Goal: Transaction & Acquisition: Purchase product/service

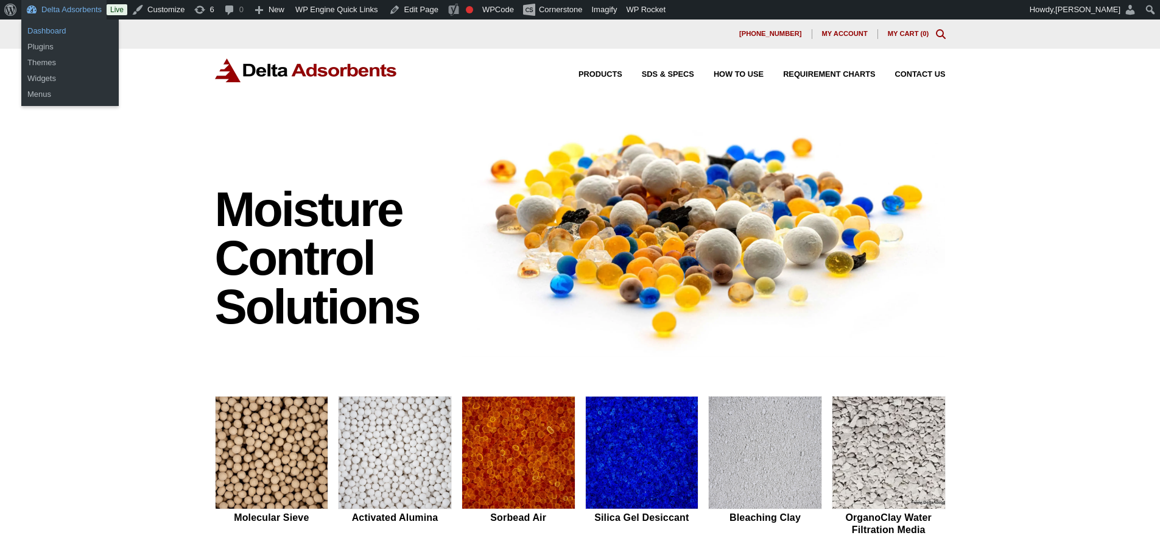
click at [47, 31] on link "Dashboard" at bounding box center [69, 31] width 97 height 16
click at [48, 26] on link "Dashboard" at bounding box center [69, 31] width 97 height 16
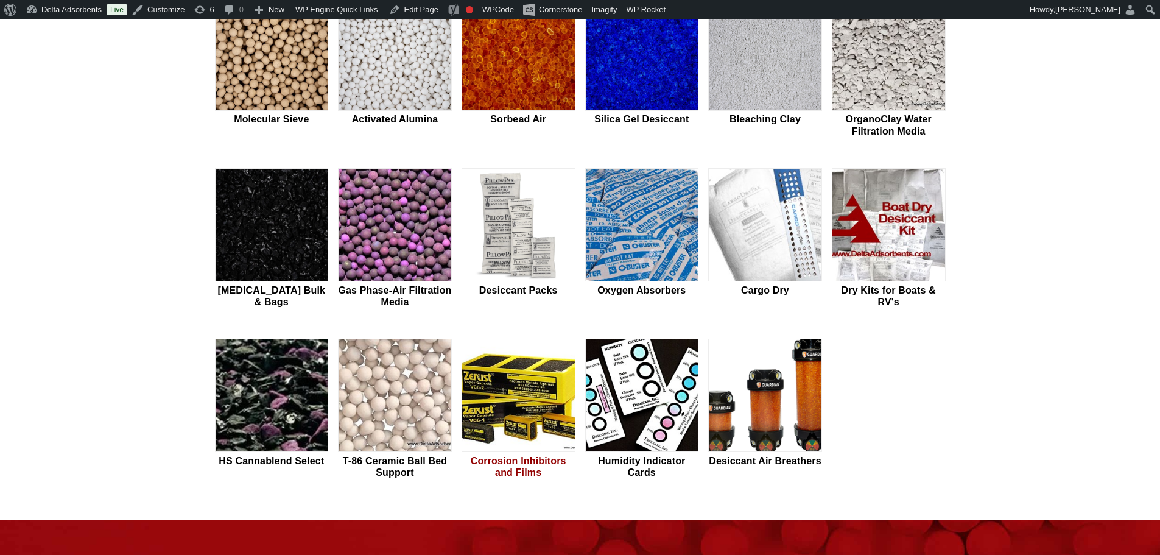
scroll to position [406, 0]
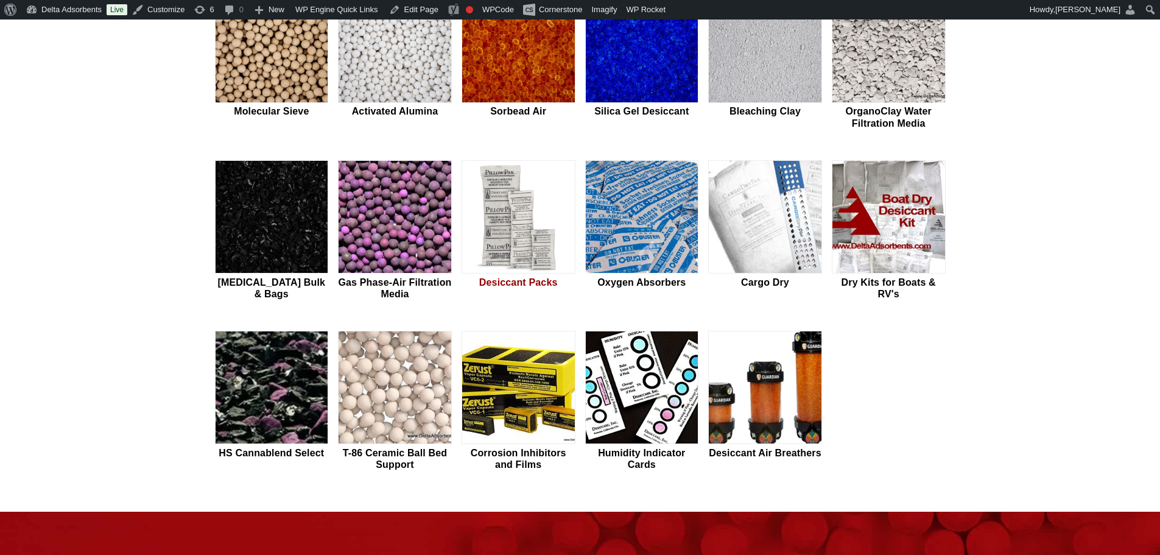
click at [470, 239] on img at bounding box center [518, 217] width 113 height 113
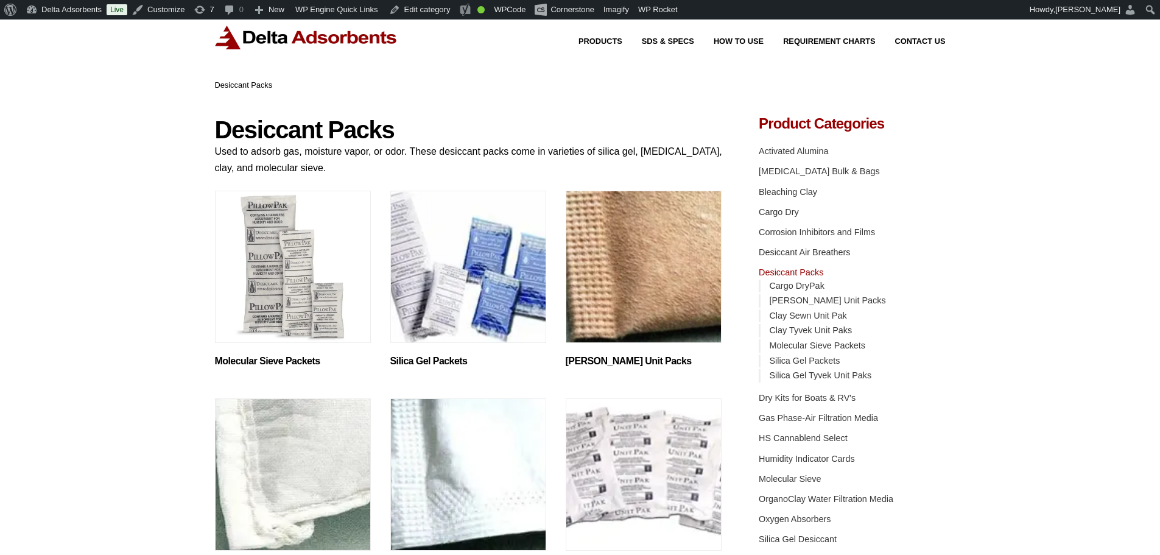
scroll to position [81, 0]
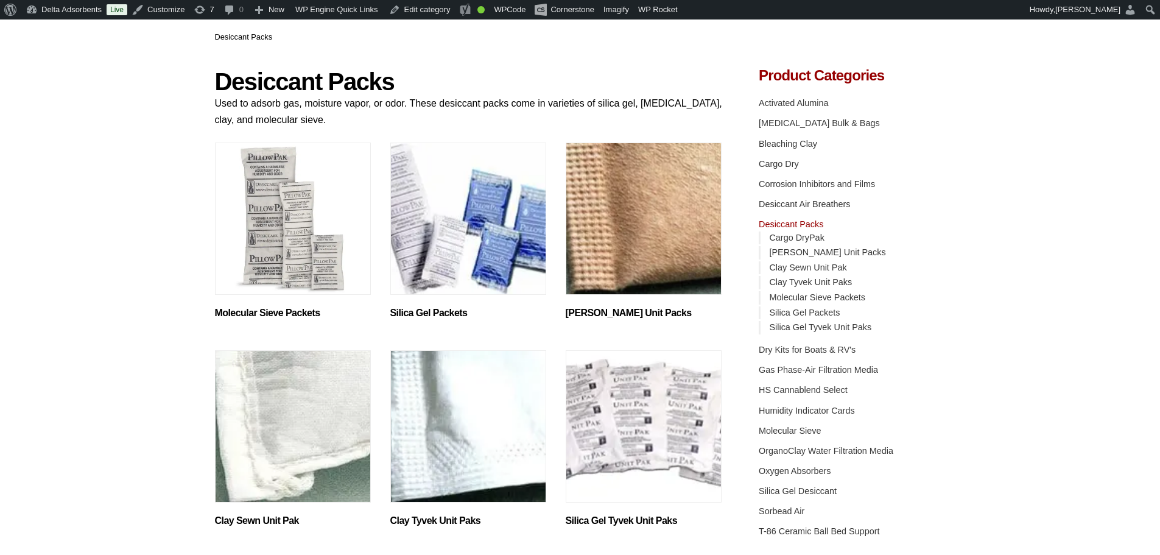
click at [471, 244] on img "Visit product category Silica Gel Packets" at bounding box center [468, 218] width 156 height 152
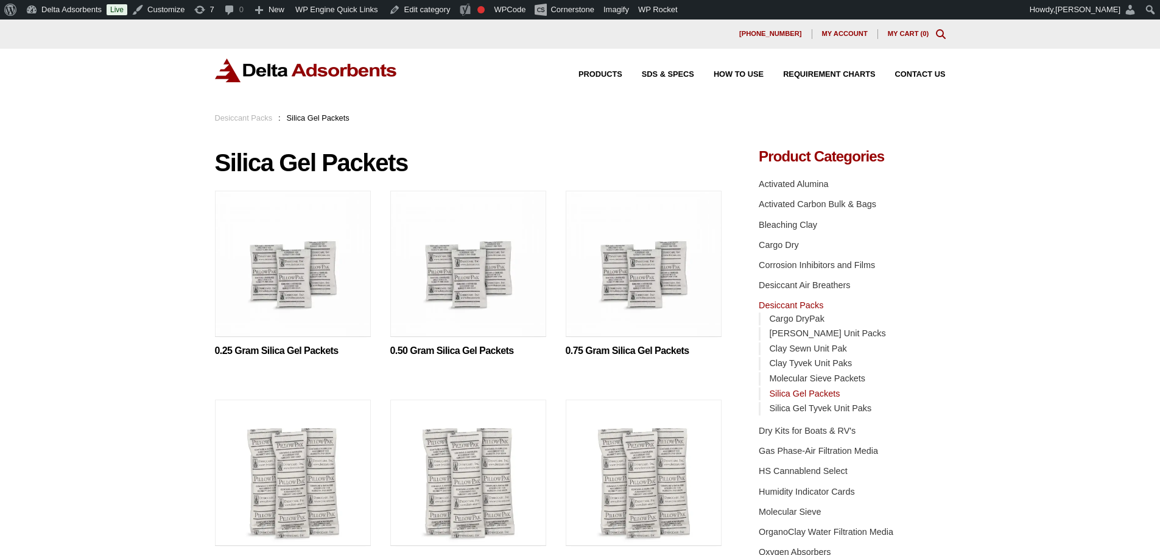
click at [225, 117] on link "Desiccant Packs" at bounding box center [244, 117] width 58 height 9
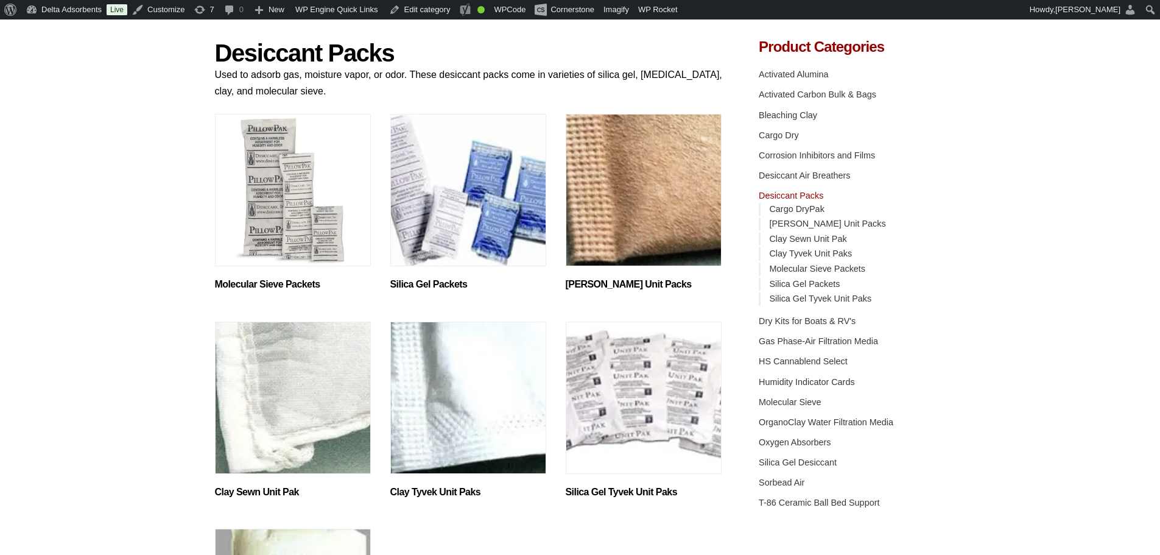
scroll to position [163, 0]
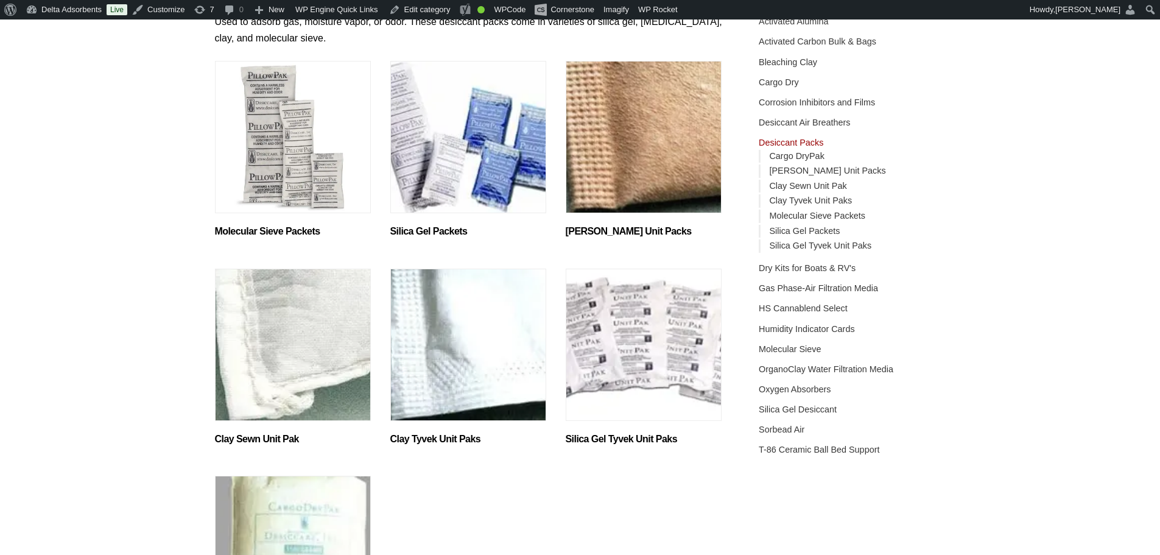
click at [592, 363] on img "Visit product category Silica Gel Tyvek Unit Paks" at bounding box center [644, 344] width 156 height 152
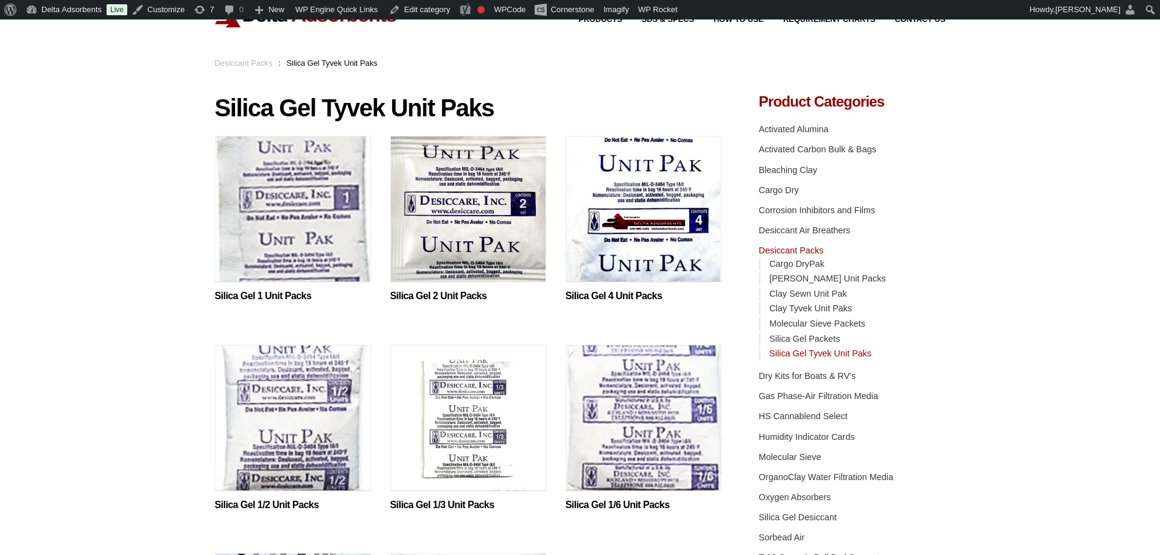
scroll to position [203, 0]
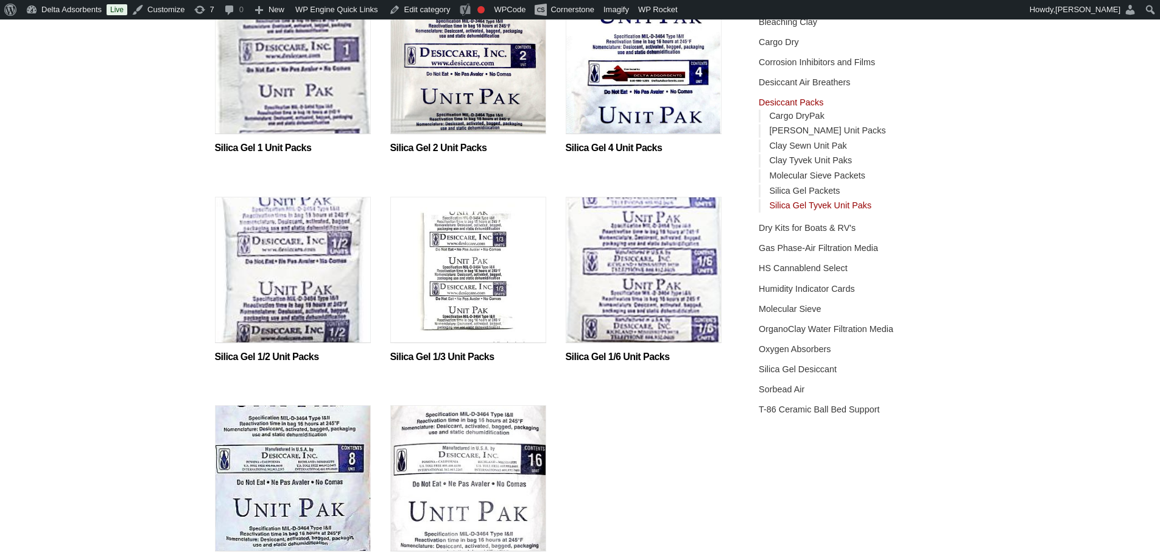
click at [278, 298] on img at bounding box center [293, 273] width 156 height 152
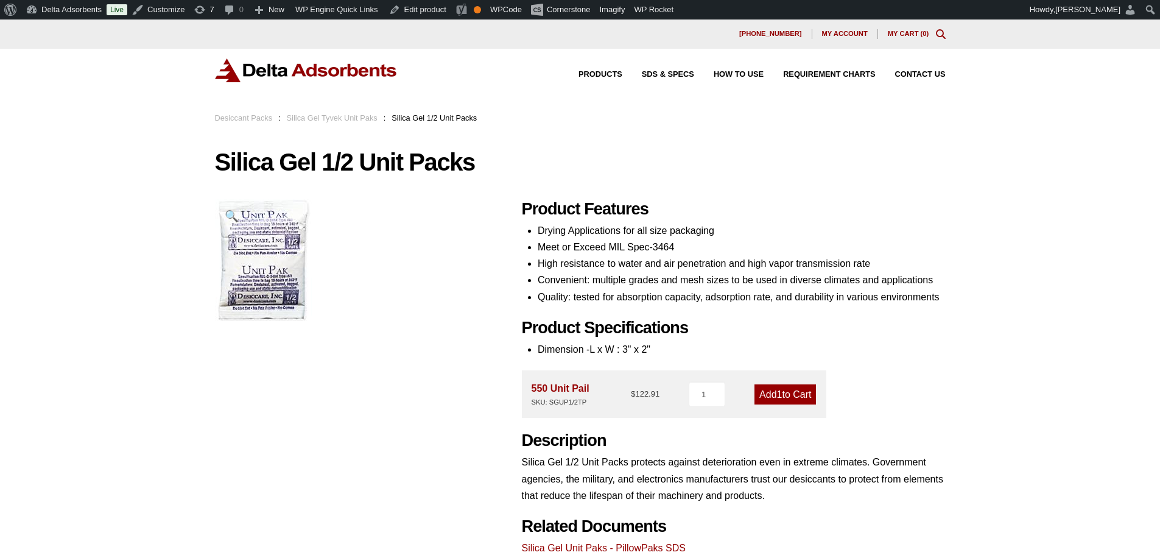
click at [278, 69] on img at bounding box center [306, 70] width 183 height 24
